Goal: Communication & Community: Participate in discussion

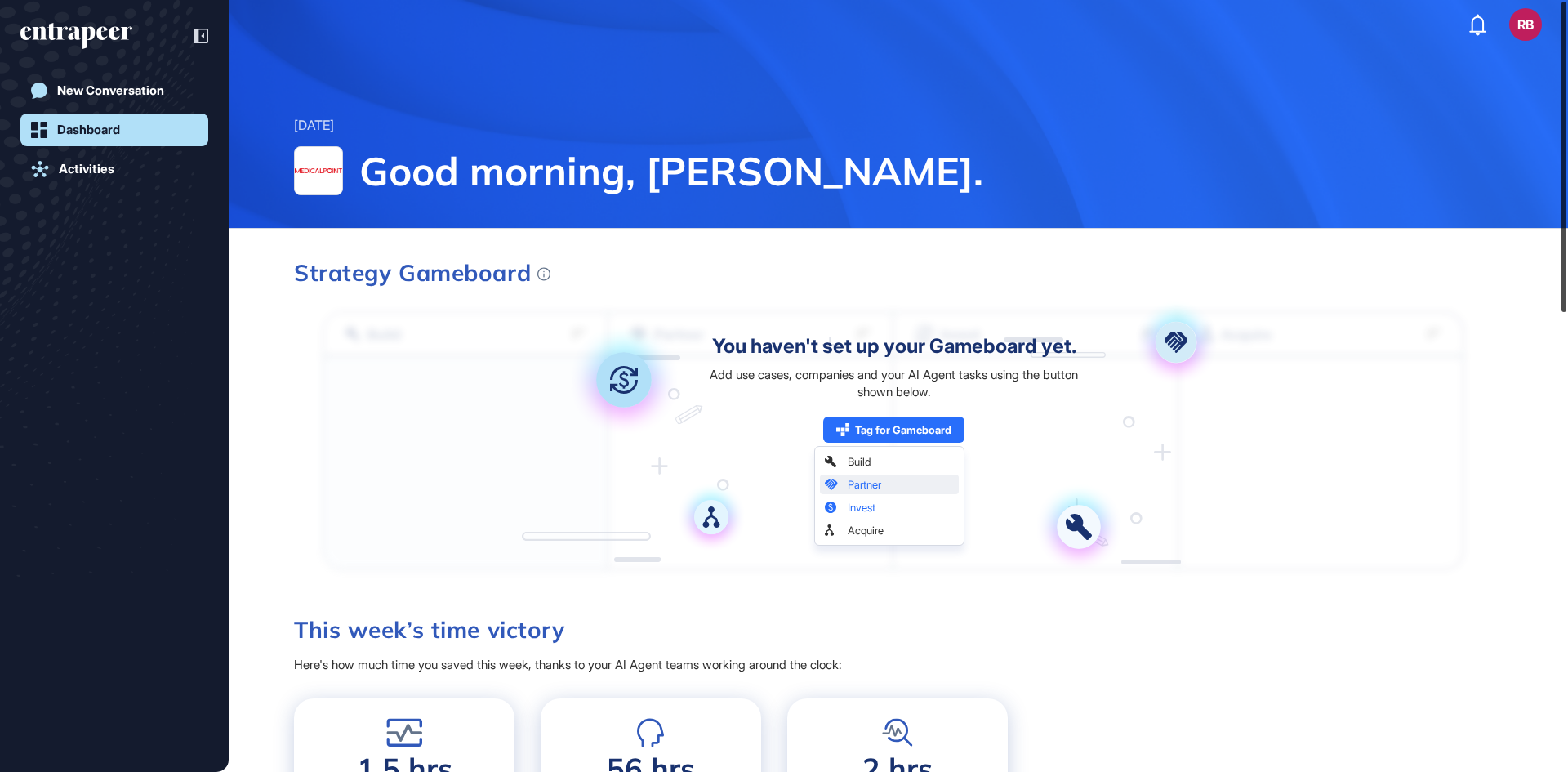
drag, startPoint x: 1567, startPoint y: 461, endPoint x: 1547, endPoint y: -24, distance: 485.4
click at [1547, 0] on html "RB Dashboard Profile My Content Request More Data [DATE] Good morning, [PERSON_…" at bounding box center [784, 395] width 1568 height 792
click at [120, 88] on div "New Conversation" at bounding box center [111, 90] width 107 height 14
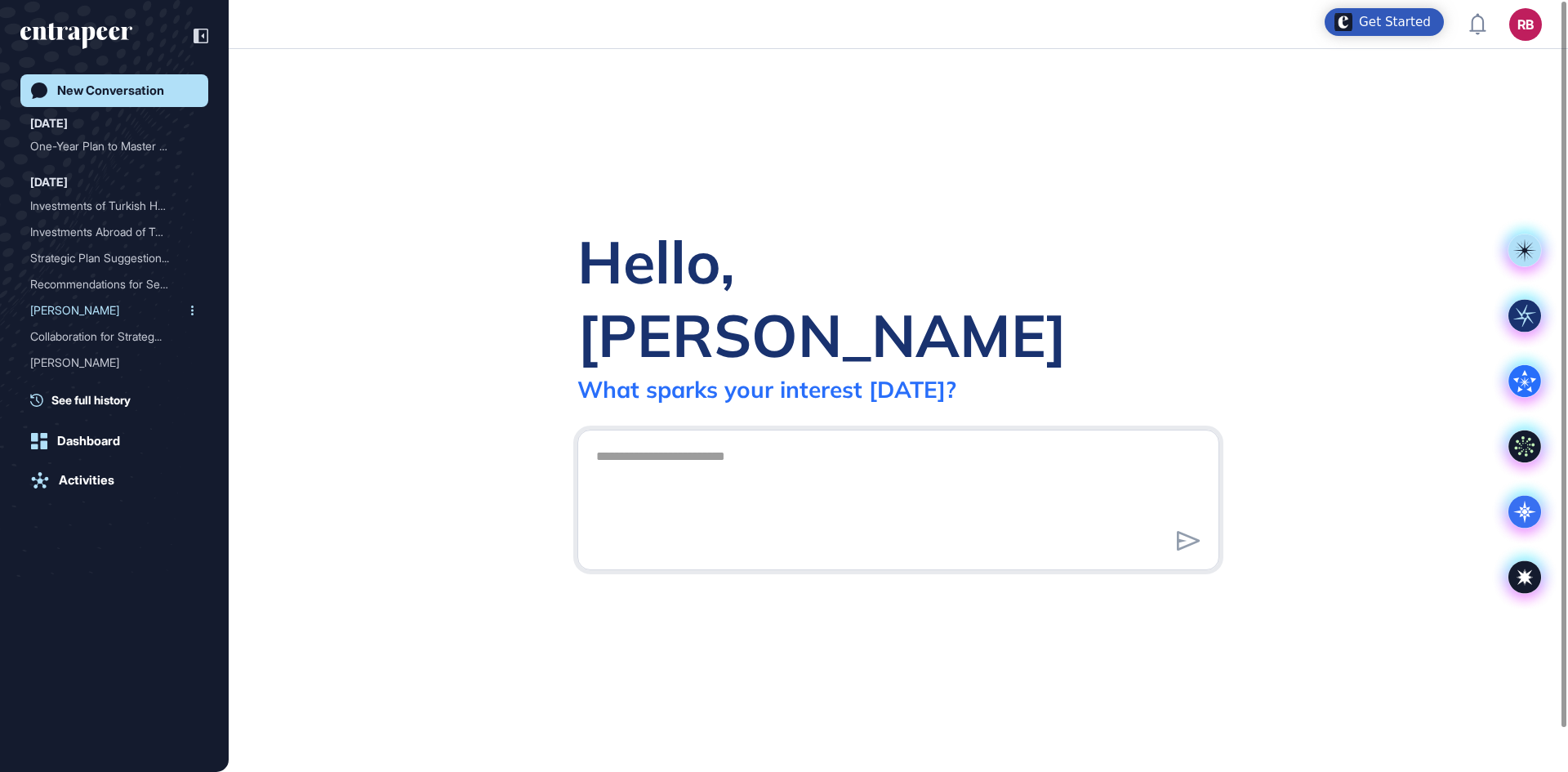
click at [54, 305] on div "[PERSON_NAME]" at bounding box center [108, 310] width 155 height 26
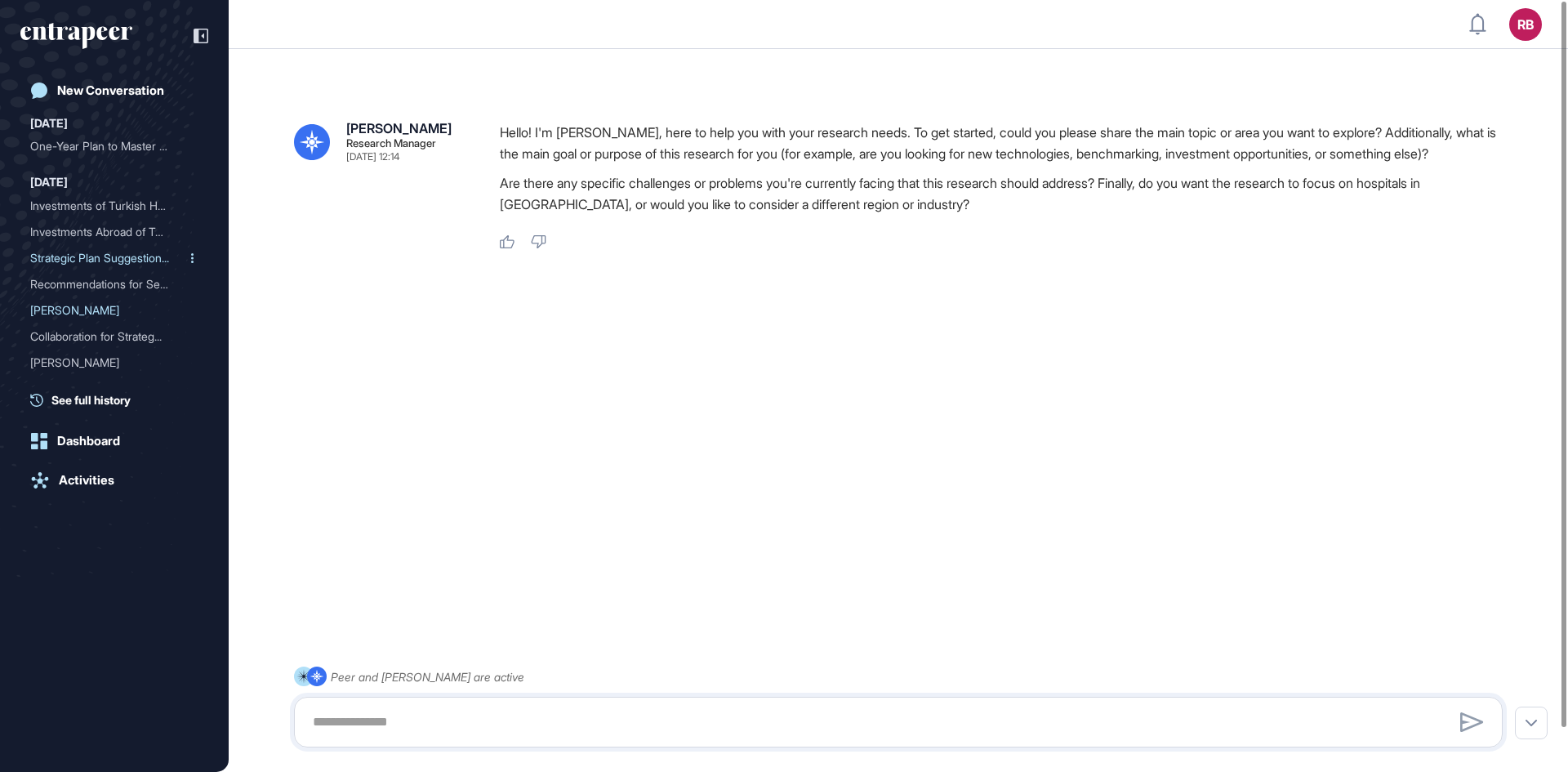
click at [72, 253] on div "Strategic Plan Suggestion..." at bounding box center [108, 257] width 155 height 26
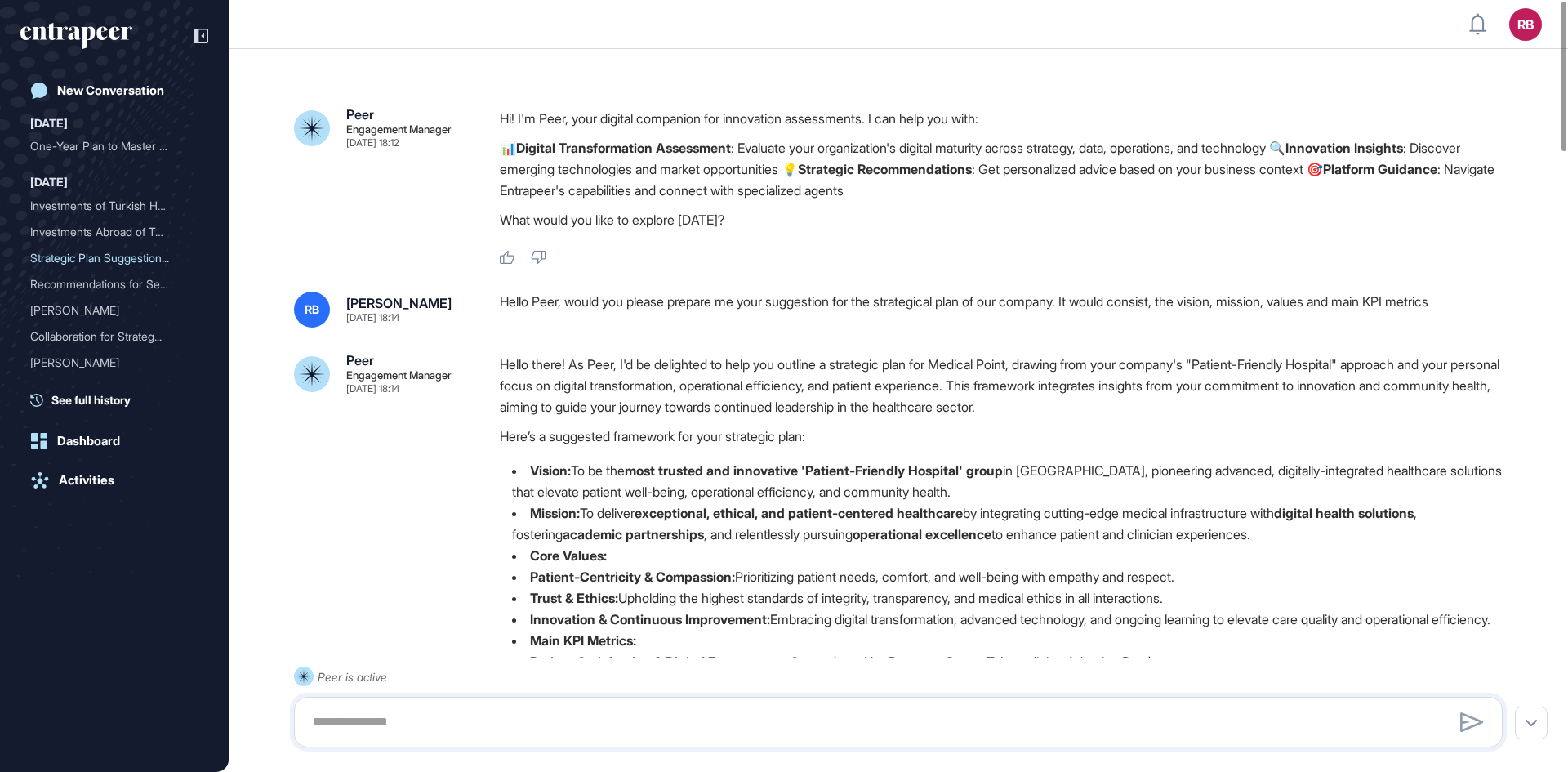
click at [102, 676] on div "New Conversation [DATE] One-Year Plan to Master E... [DATE] Investments of Turk…" at bounding box center [114, 403] width 187 height 657
